Goal: Find specific page/section: Find specific page/section

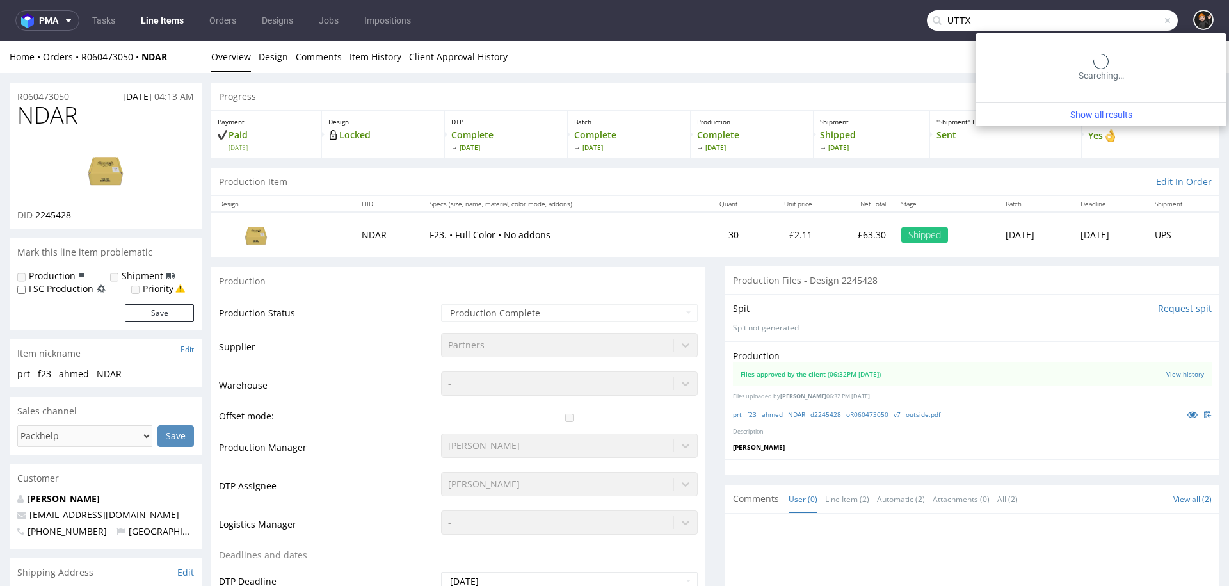
scroll to position [604, 0]
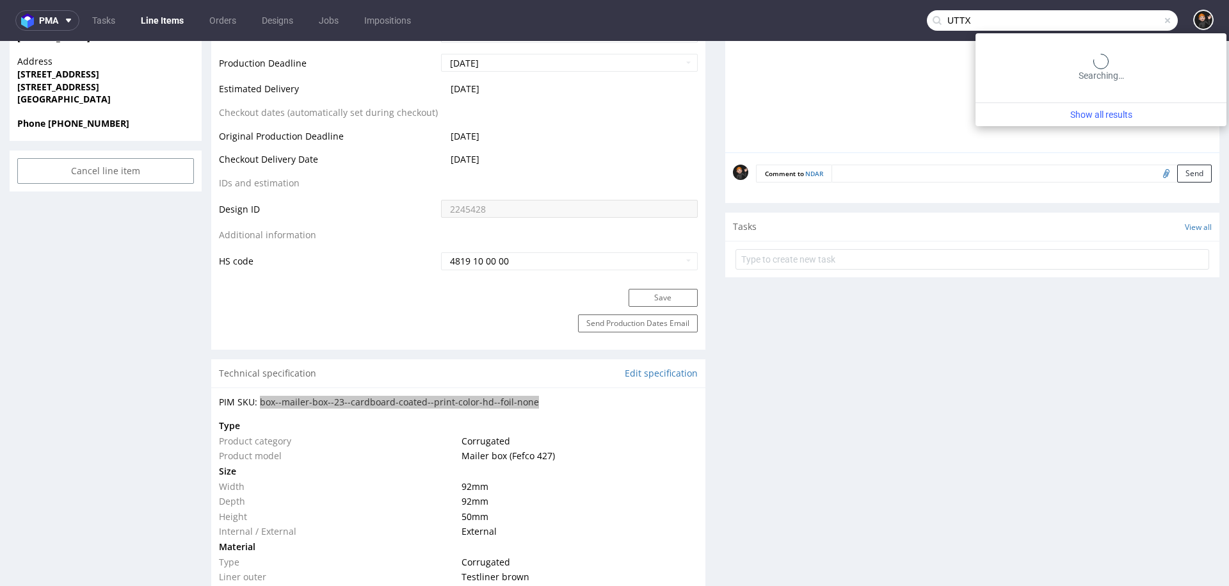
type input "UTTX"
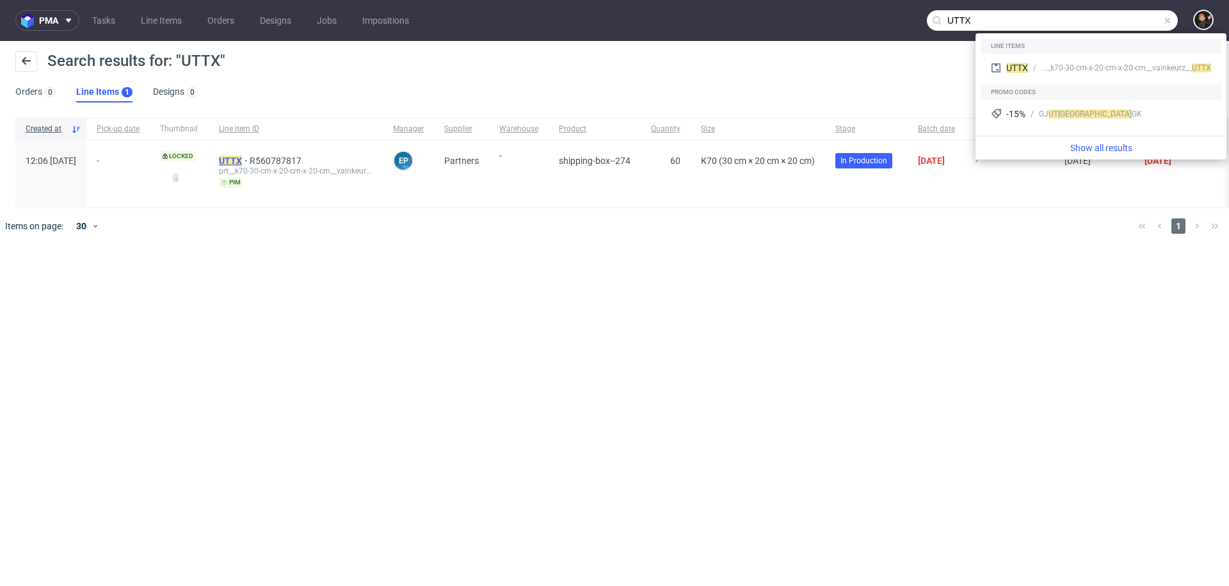
click at [242, 161] on mark "UTTX" at bounding box center [230, 161] width 23 height 10
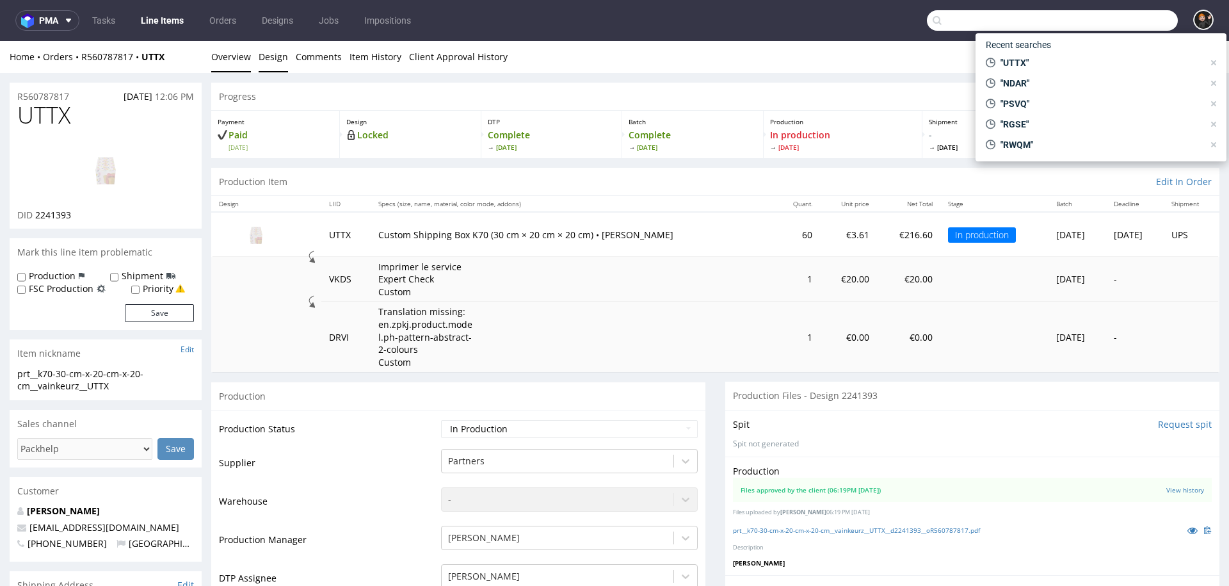
click at [271, 60] on link "Design" at bounding box center [273, 56] width 29 height 31
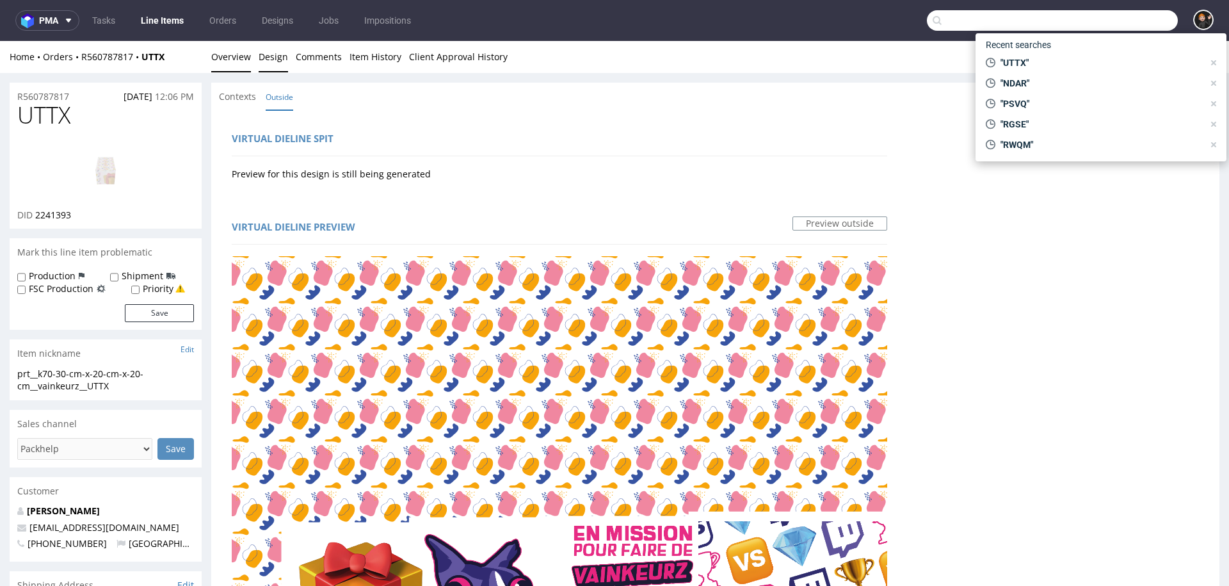
click at [249, 60] on link "Overview" at bounding box center [231, 56] width 40 height 31
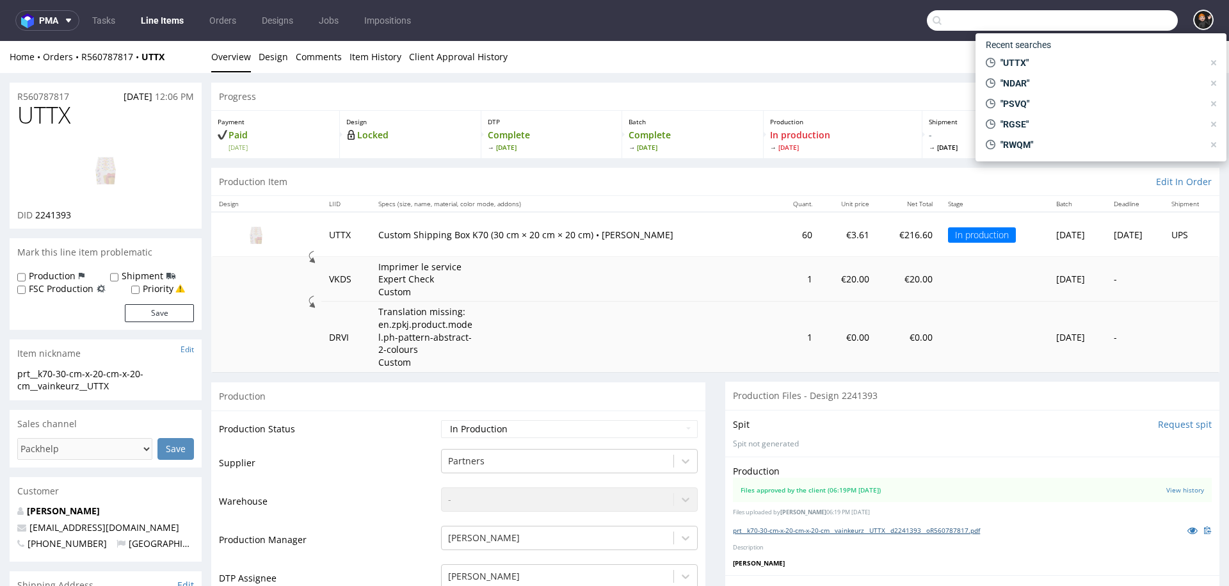
click at [820, 526] on link "prt__k70-30-cm-x-20-cm-x-20-cm__vainkeurz__UTTX__d2241393__oR560787817.pdf" at bounding box center [856, 530] width 247 height 9
click at [899, 67] on div "Home Orders R560787817 UTTX Overview Design Comments Item History Client Approv…" at bounding box center [614, 57] width 1229 height 32
